Goal: Task Accomplishment & Management: Use online tool/utility

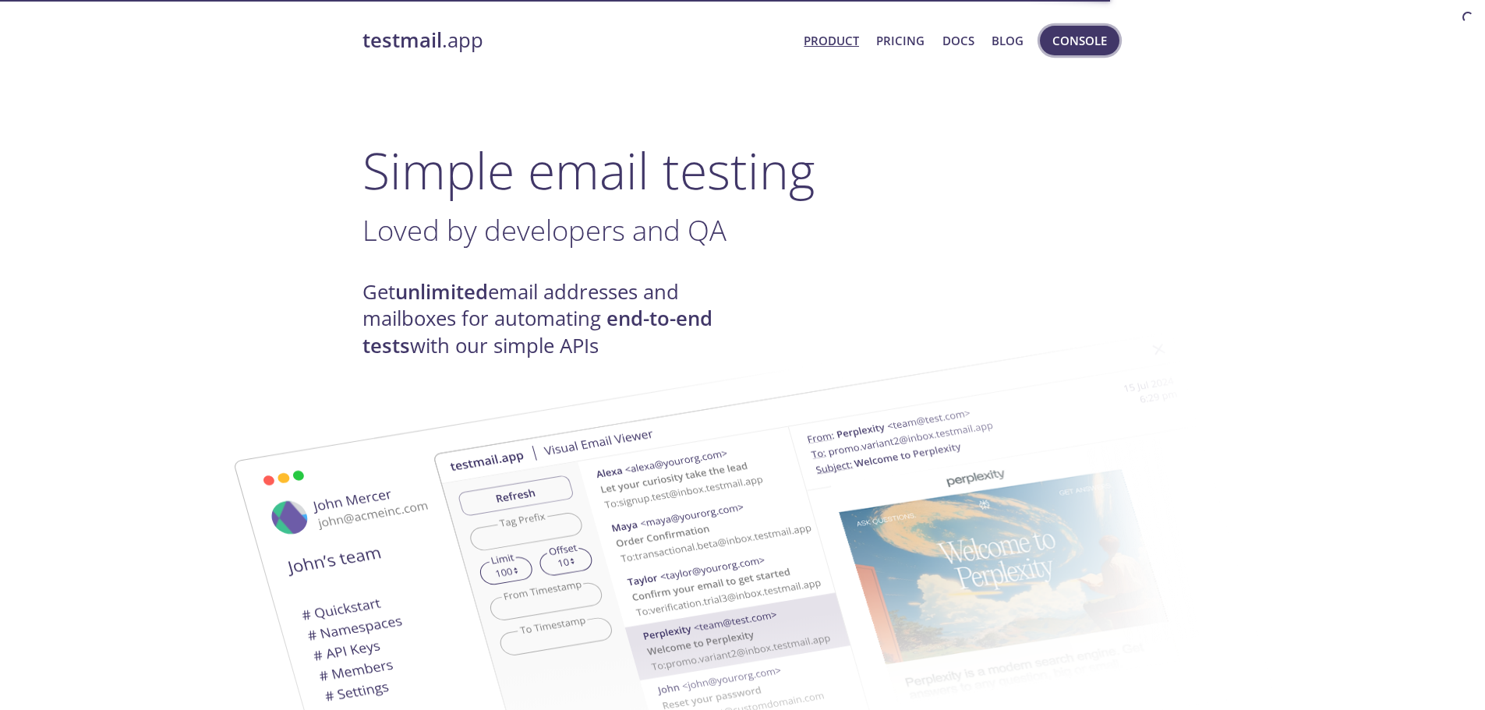
click at [1090, 54] on button "Console" at bounding box center [1080, 41] width 80 height 30
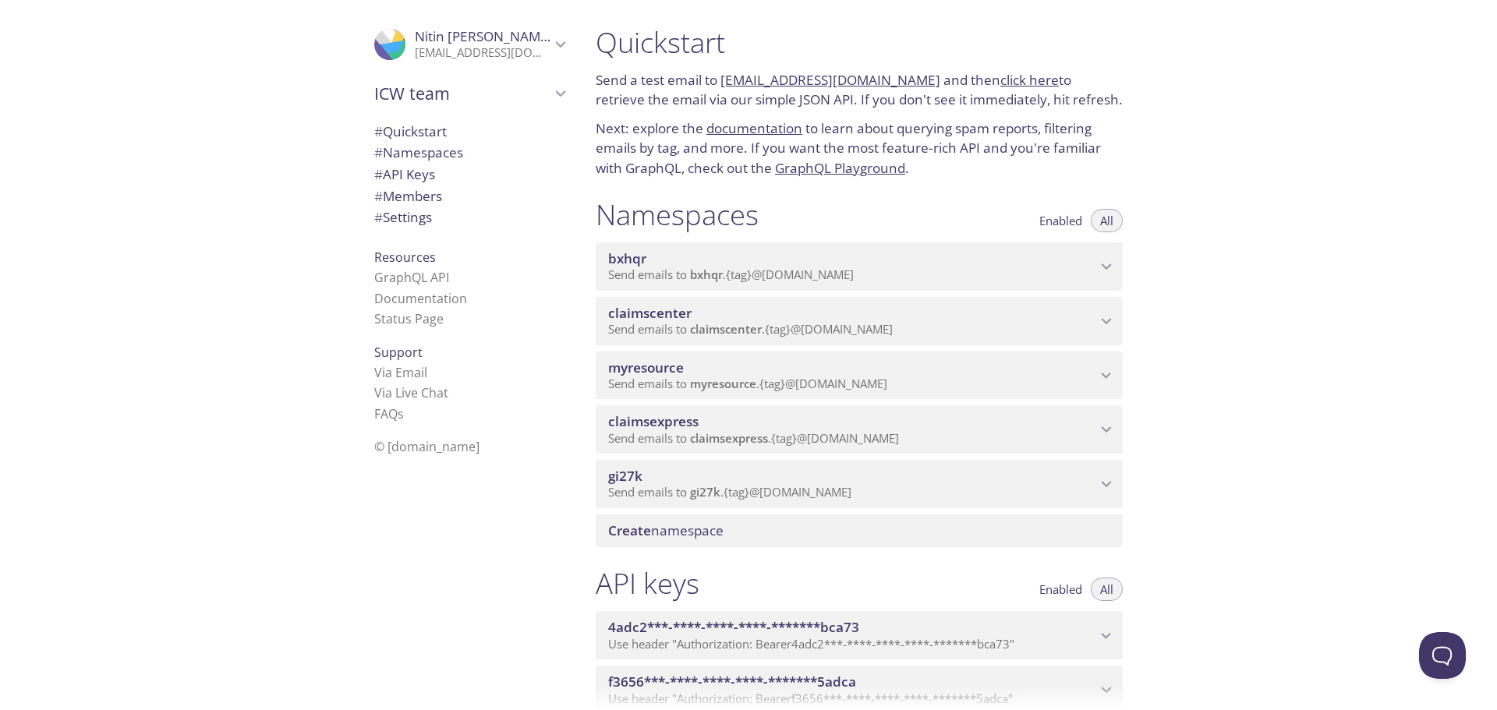
click at [974, 316] on span "claimscenter" at bounding box center [852, 313] width 488 height 17
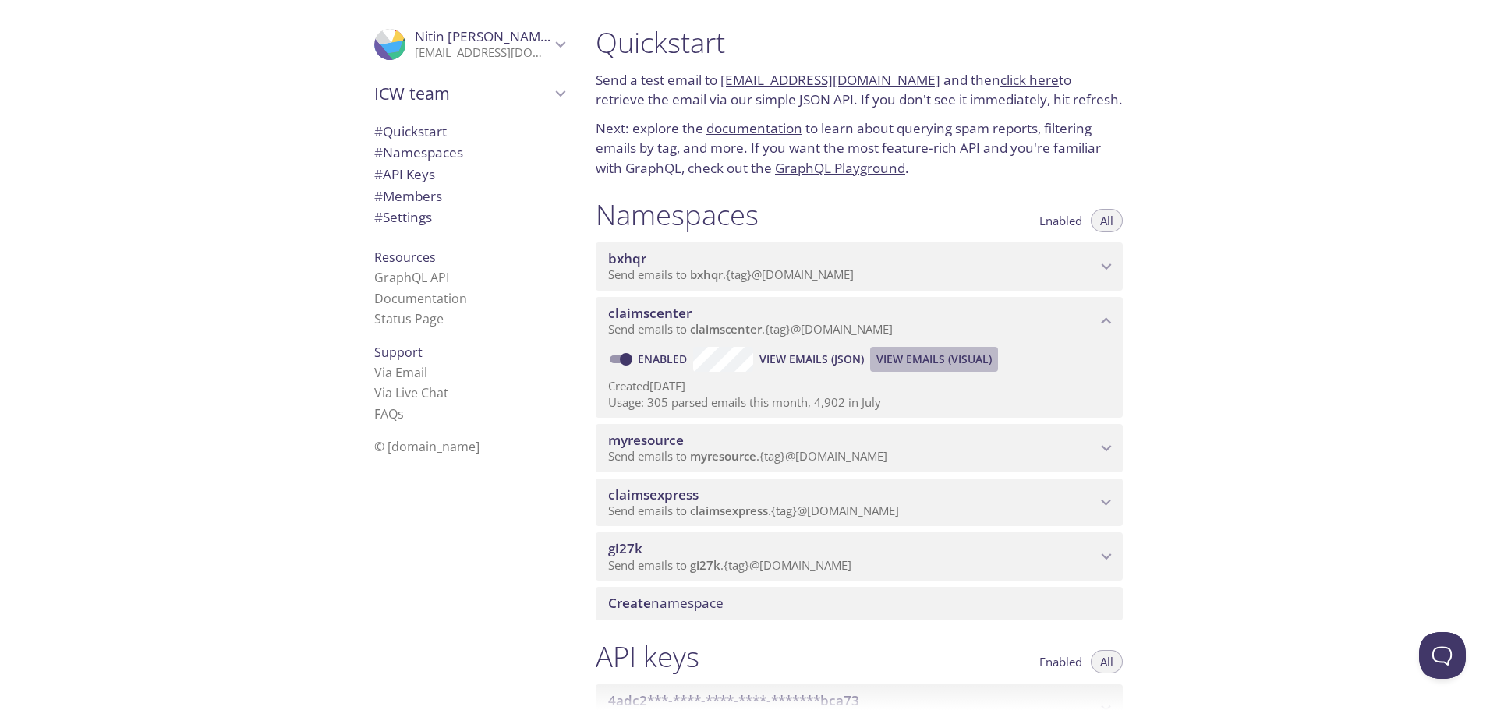
click at [922, 360] on span "View Emails (Visual)" at bounding box center [933, 359] width 115 height 19
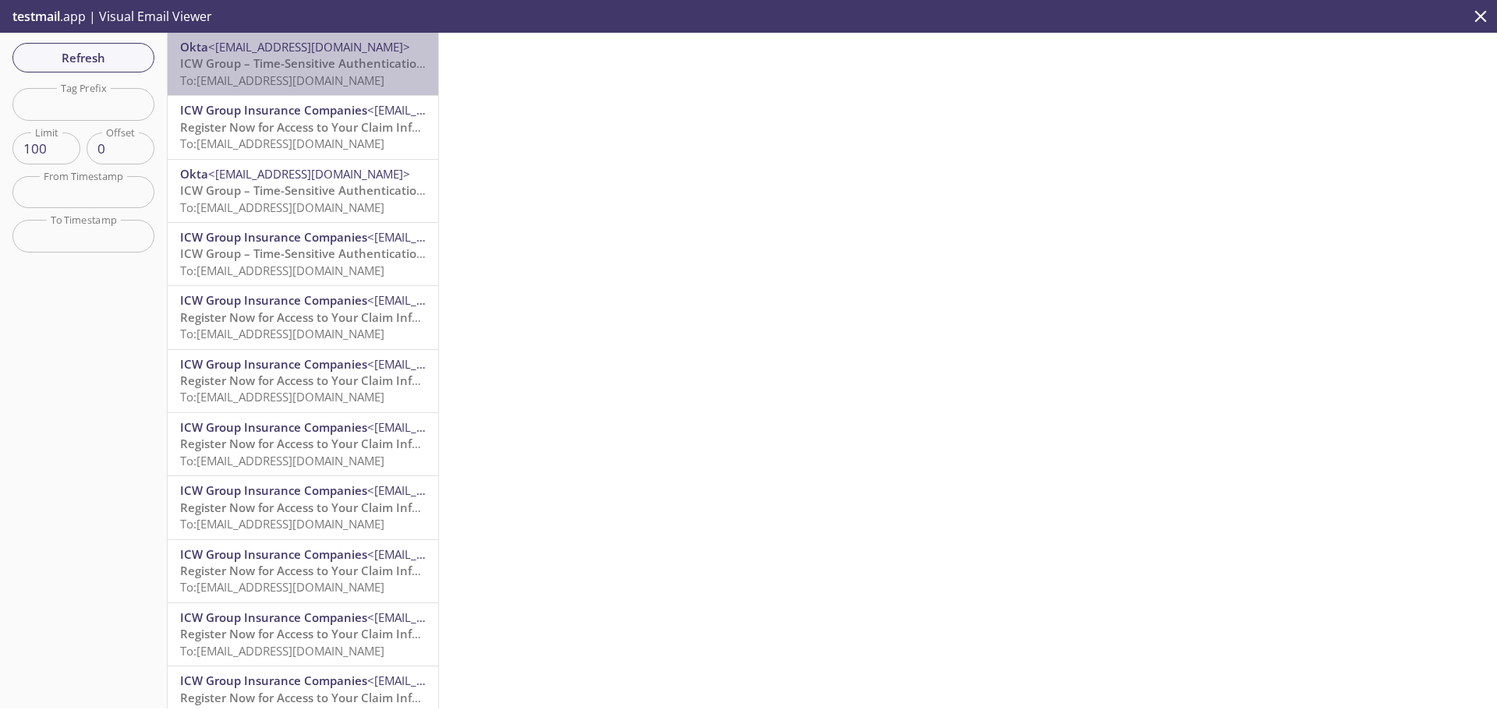
click at [321, 65] on span "ICW Group – Time-Sensitive Authentication Code" at bounding box center [318, 63] width 276 height 16
